Goal: Task Accomplishment & Management: Complete application form

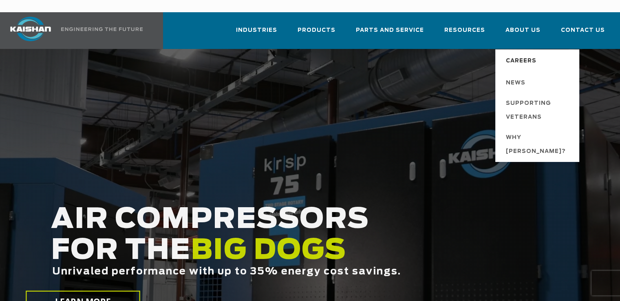
click at [523, 54] on span "Careers" at bounding box center [521, 61] width 31 height 14
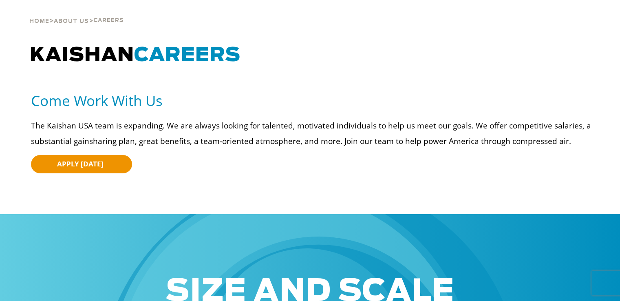
scroll to position [10, 0]
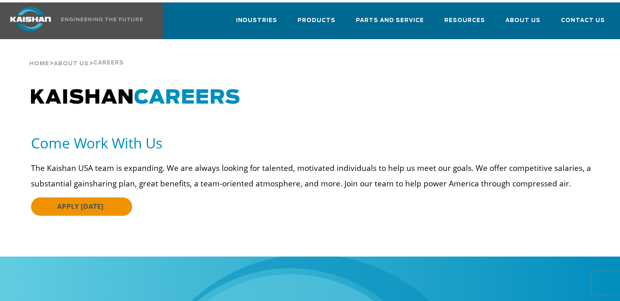
click at [68, 201] on span "APPLY [DATE]" at bounding box center [80, 205] width 46 height 9
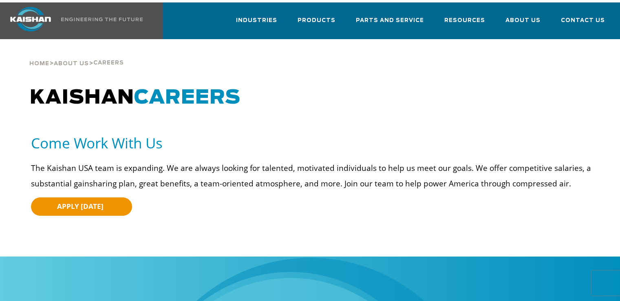
click at [468, 94] on div at bounding box center [310, 105] width 571 height 39
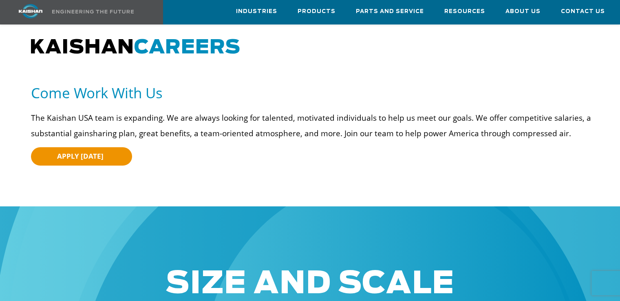
scroll to position [30, 0]
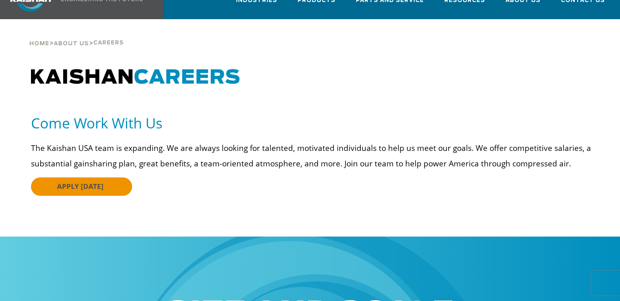
click at [95, 181] on span "APPLY [DATE]" at bounding box center [80, 185] width 46 height 9
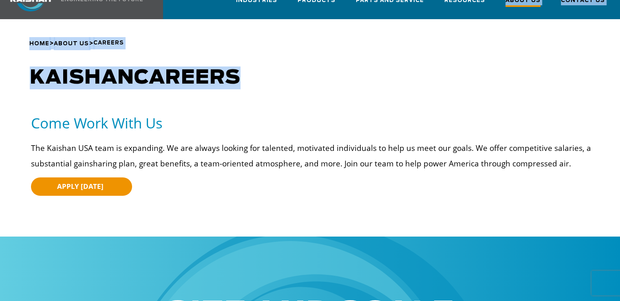
scroll to position [11, 0]
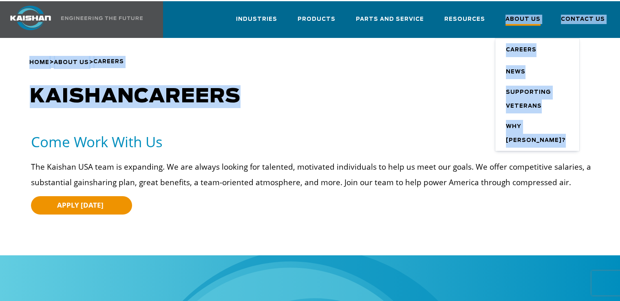
drag, startPoint x: 383, startPoint y: 73, endPoint x: 513, endPoint y: 22, distance: 139.4
